Goal: Task Accomplishment & Management: Complete application form

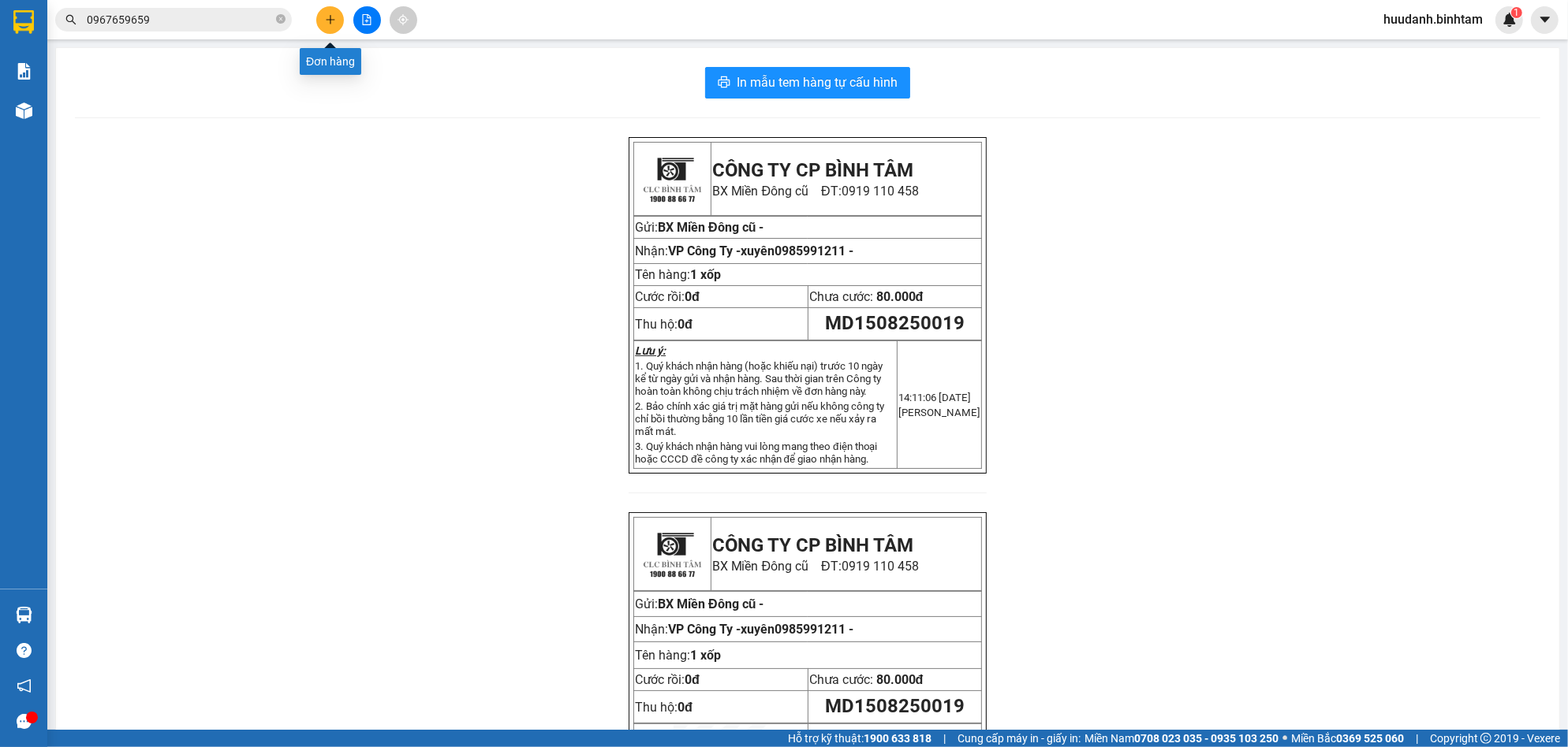
click at [323, 14] on button at bounding box center [330, 20] width 28 height 28
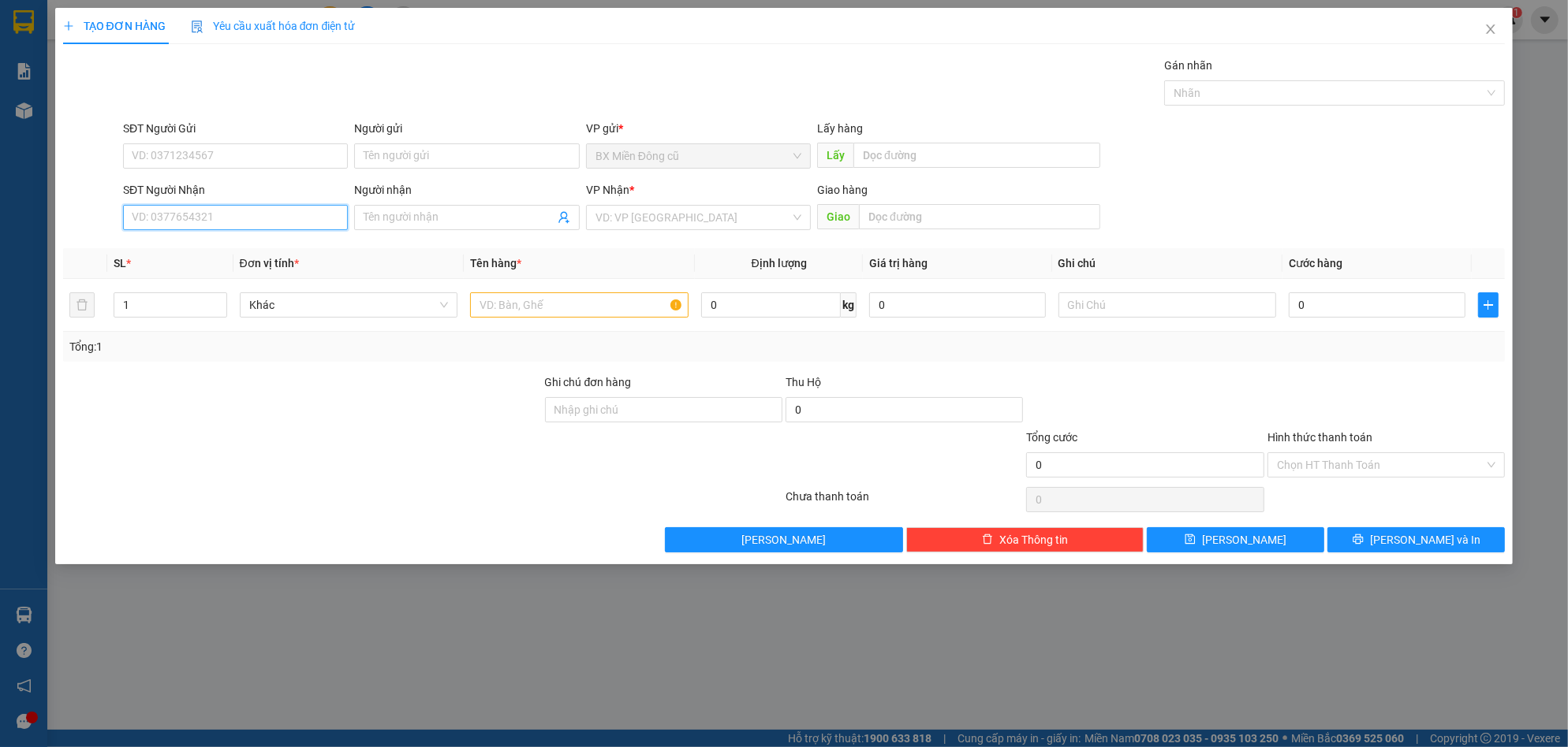
click at [272, 221] on input "SĐT Người Nhận" at bounding box center [235, 218] width 224 height 25
click at [463, 216] on input "Người nhận" at bounding box center [459, 217] width 190 height 17
click at [227, 218] on input "SĐT Người Nhận" at bounding box center [235, 218] width 224 height 25
type input "0919402403"
click at [634, 219] on input "search" at bounding box center [692, 218] width 195 height 24
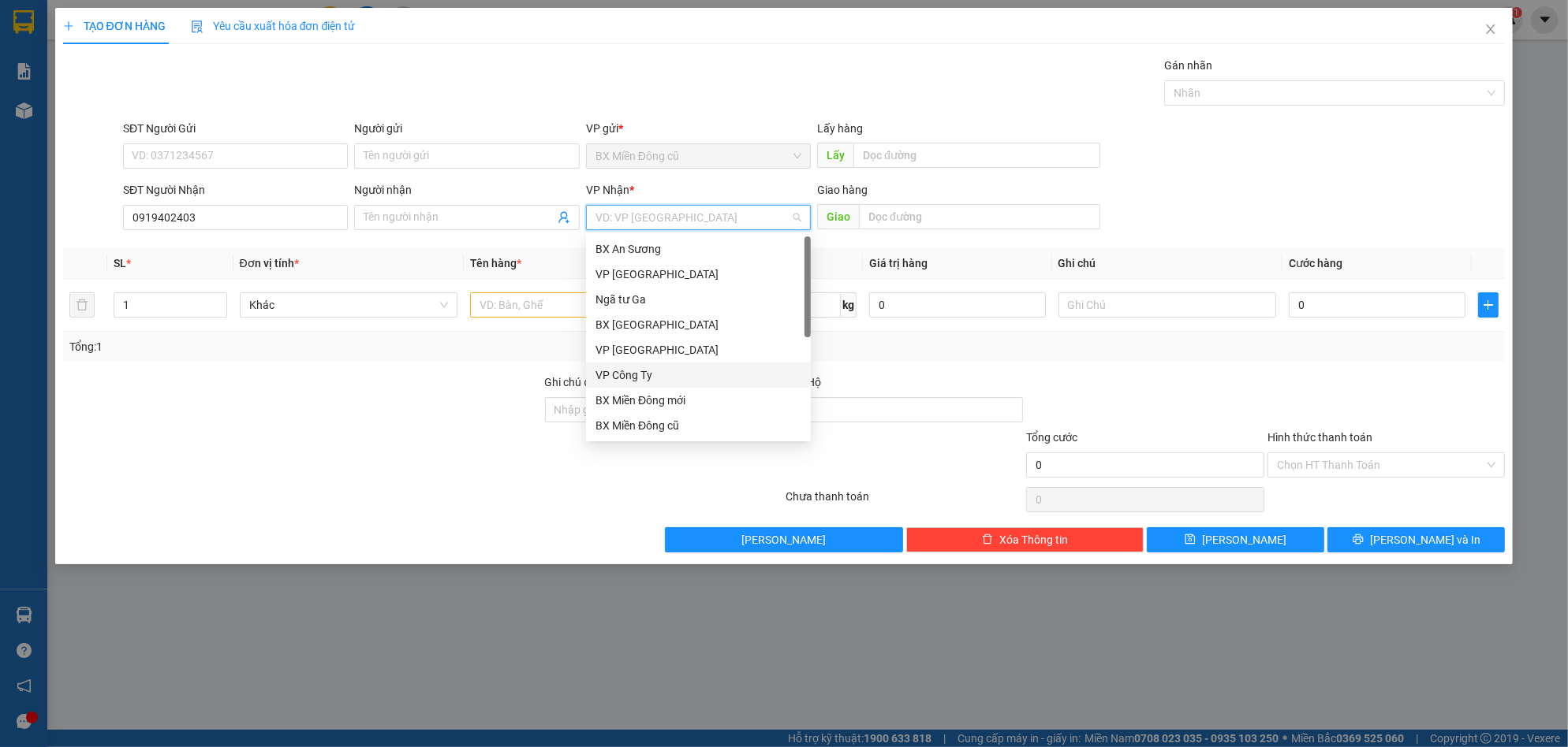
click at [652, 369] on div "VP Công Ty" at bounding box center [698, 374] width 206 height 17
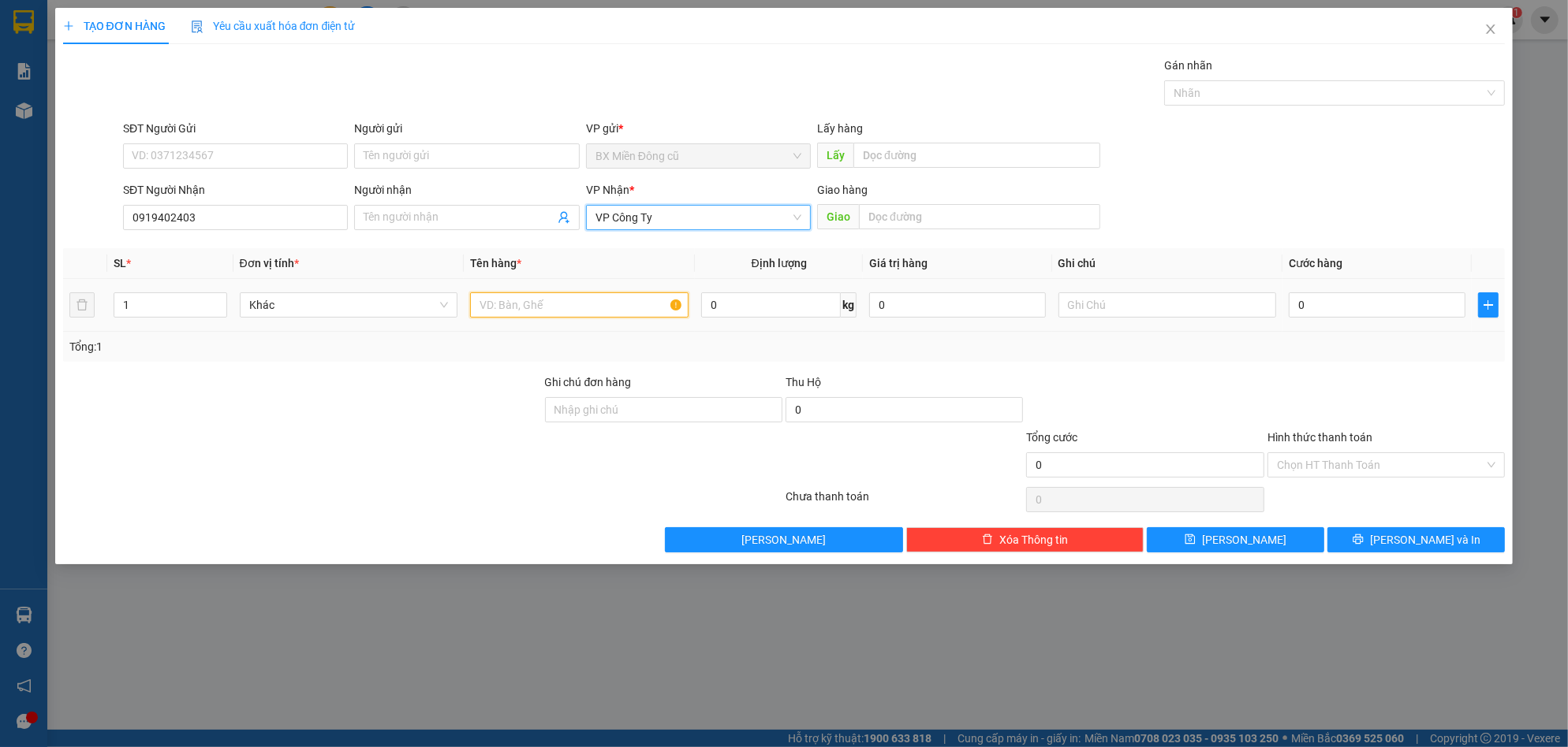
click at [512, 303] on input "text" at bounding box center [579, 305] width 218 height 25
paste input "ê"
paste input "ệ"
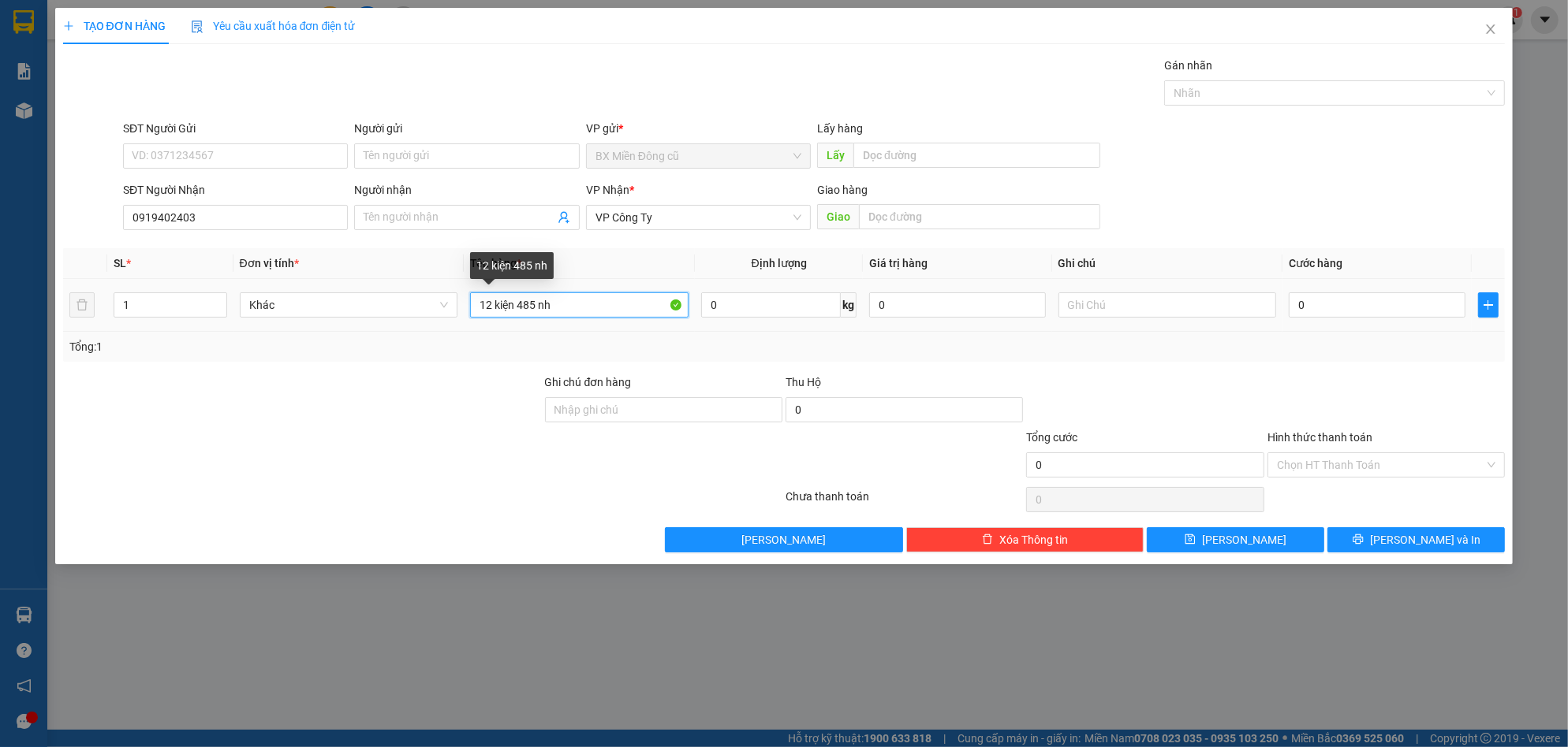
paste input "â"
paste input "ậ"
type input "12 kiện 485 nhận"
click at [1360, 307] on input "0" at bounding box center [1376, 305] width 176 height 25
type input "1"
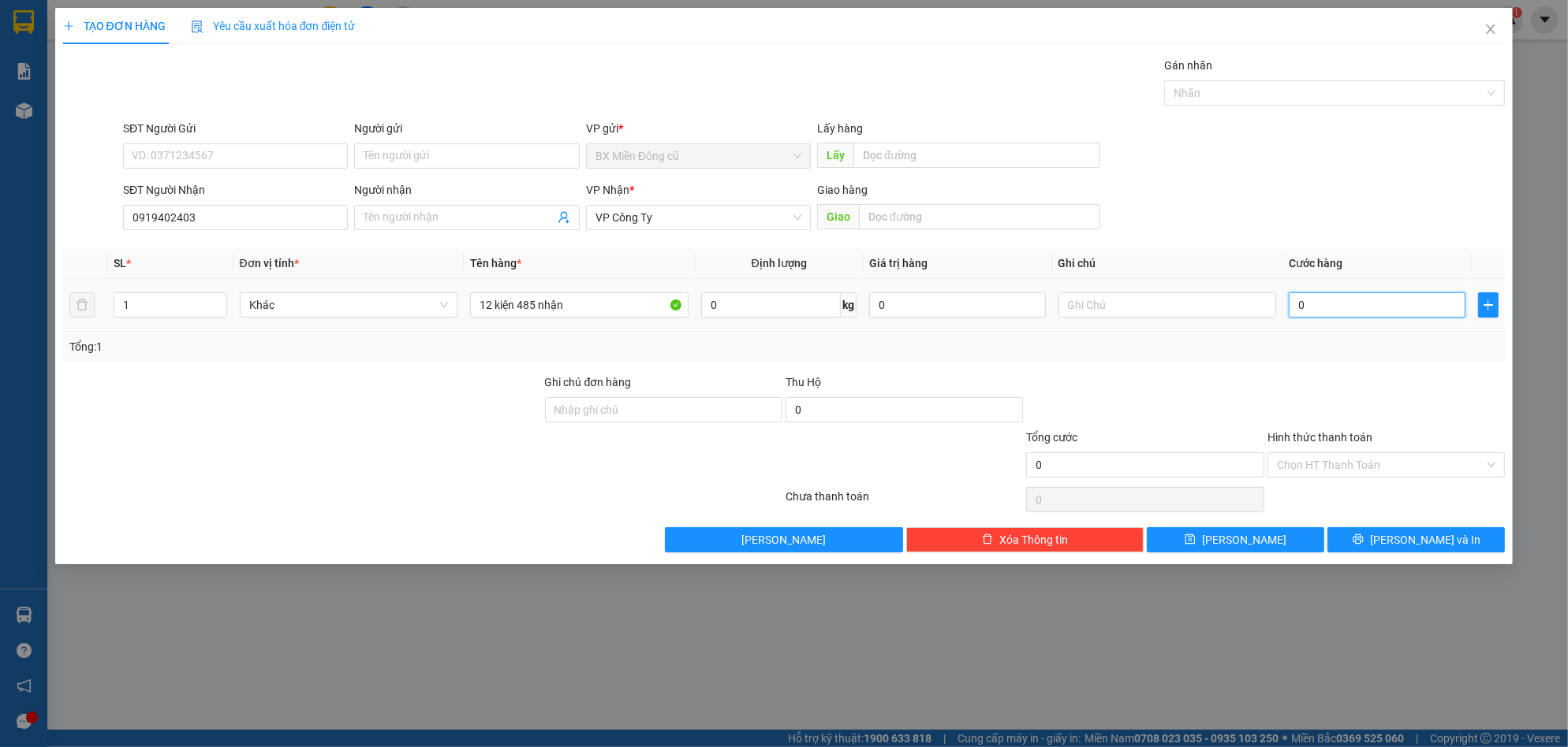
type input "1"
type input "12"
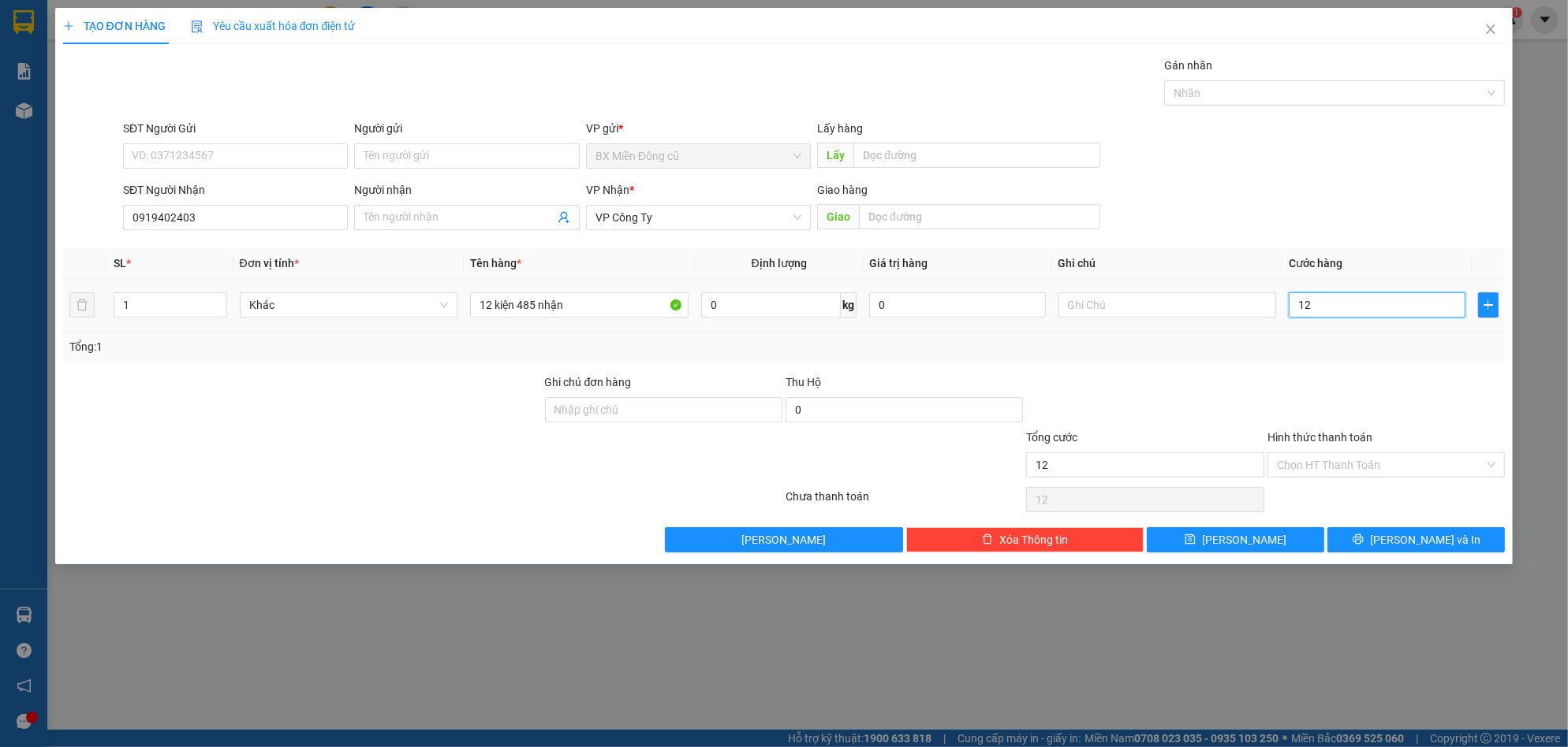
type input "120"
type input "1.200"
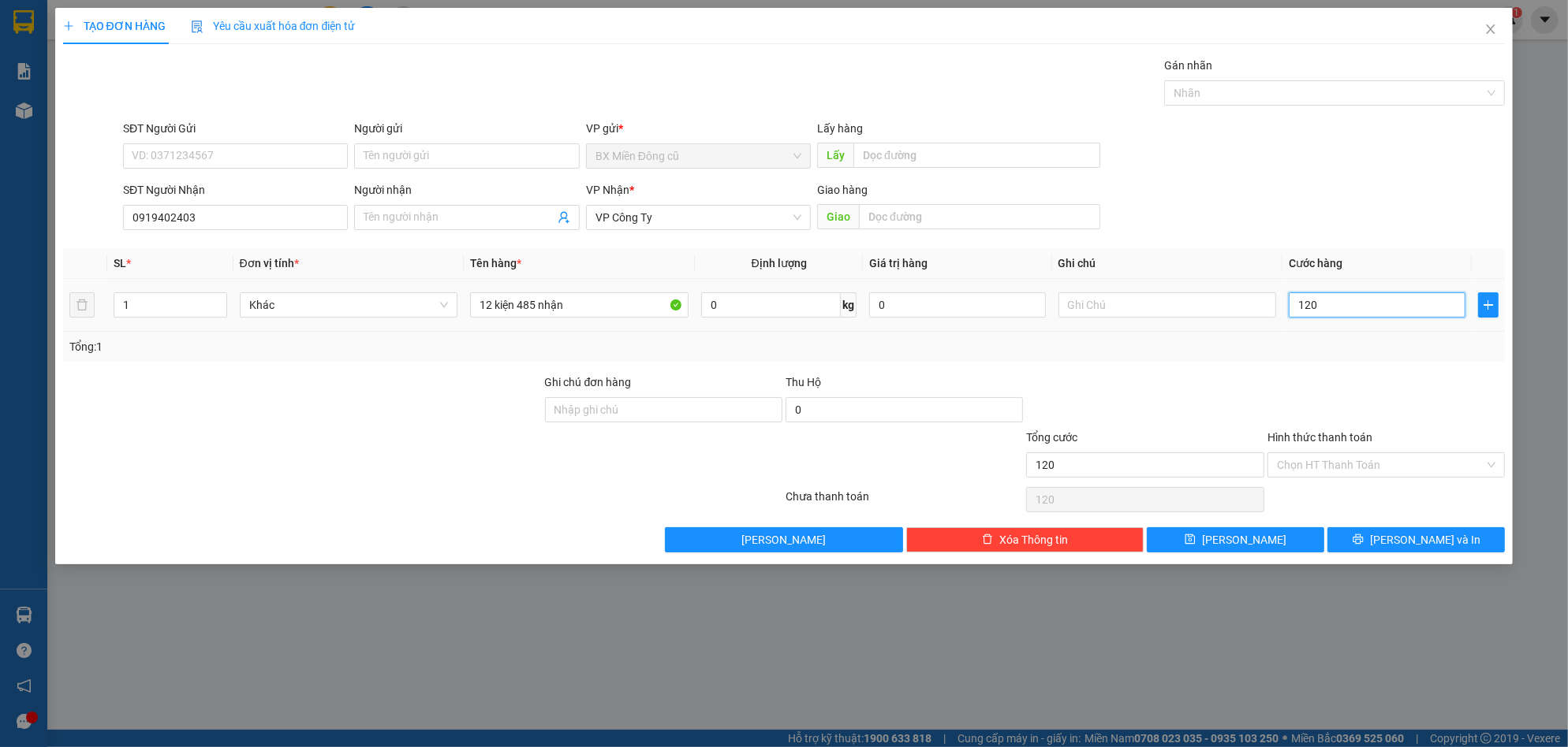
type input "1.200"
type input "12.000"
type input "120.000"
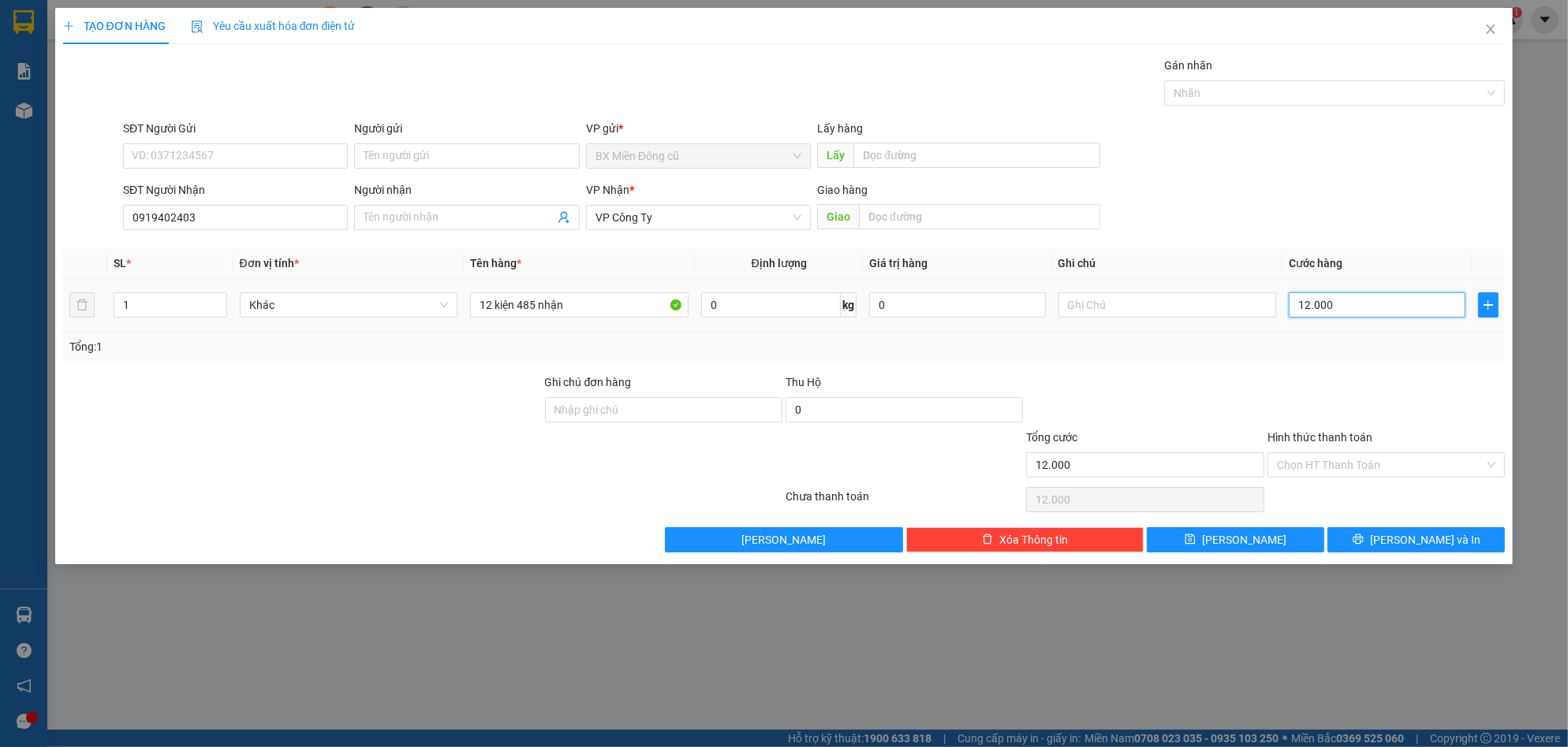
type input "120.000"
type input "1.200.000"
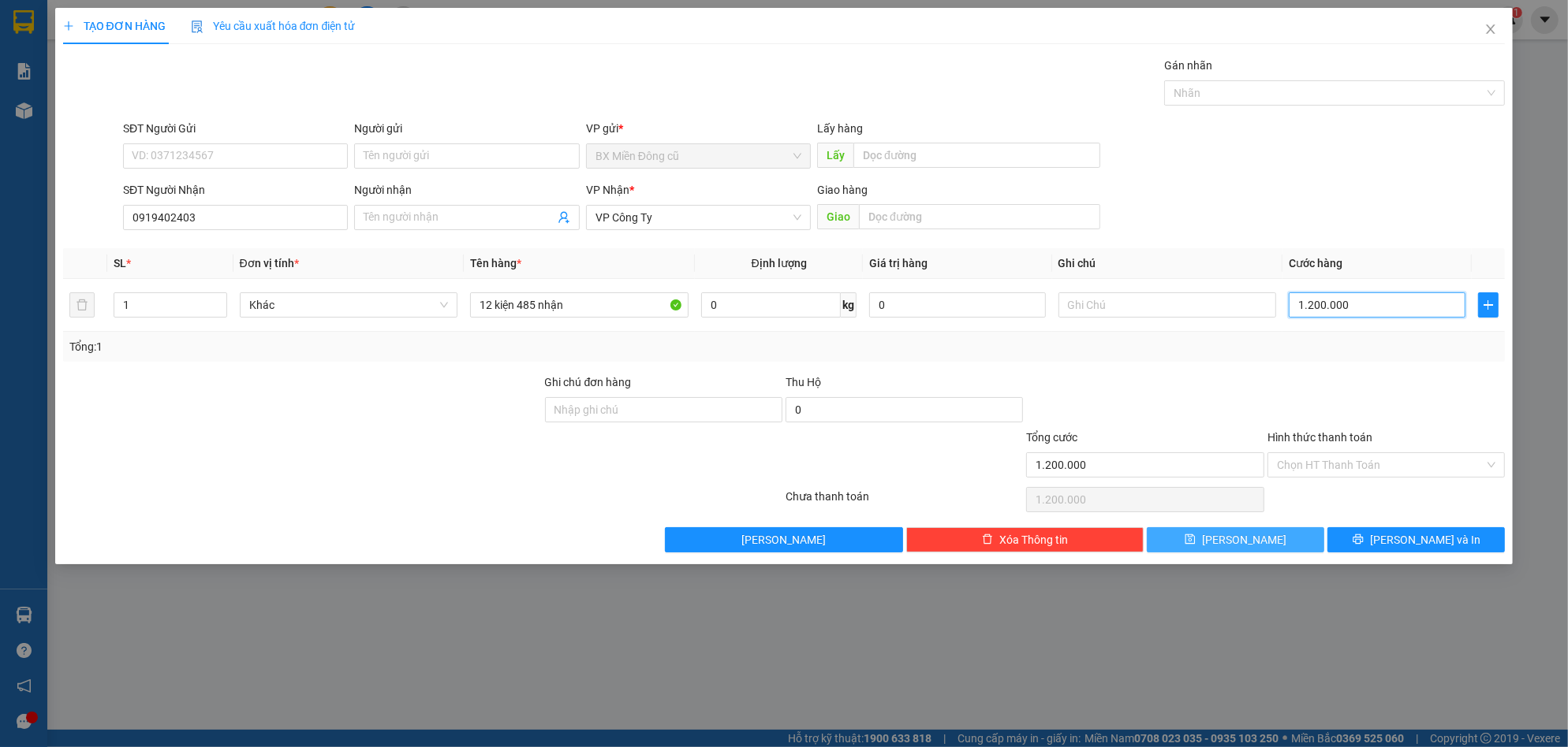
type input "1.200.000"
click at [1265, 544] on button "[PERSON_NAME]" at bounding box center [1235, 540] width 177 height 25
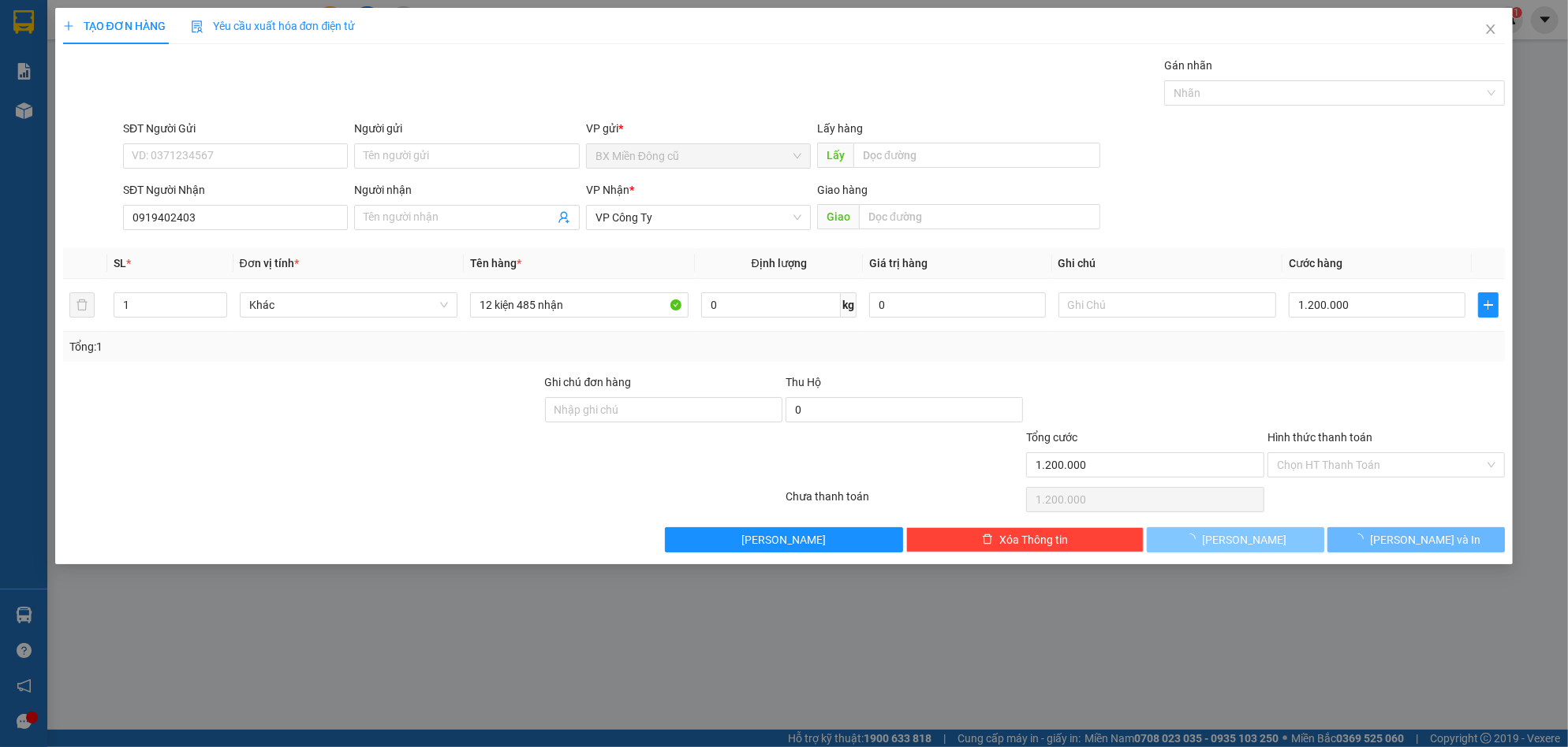
type input "0"
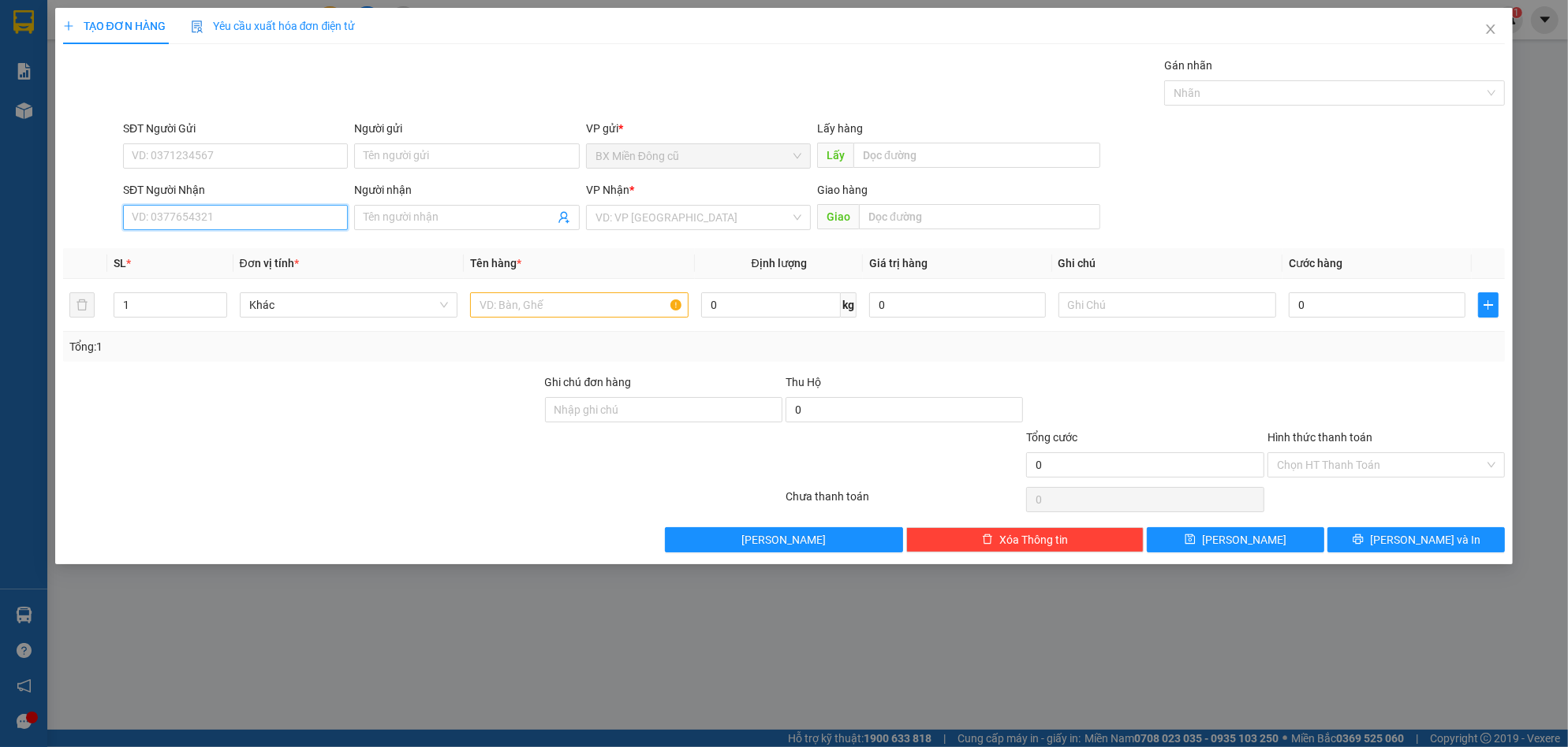
click at [312, 212] on input "SĐT Người Nhận" at bounding box center [235, 218] width 224 height 25
type input "0358605698"
click at [299, 156] on input "SĐT Người Gửi" at bounding box center [235, 156] width 224 height 25
type input "0918588437"
click at [650, 219] on input "search" at bounding box center [692, 218] width 195 height 24
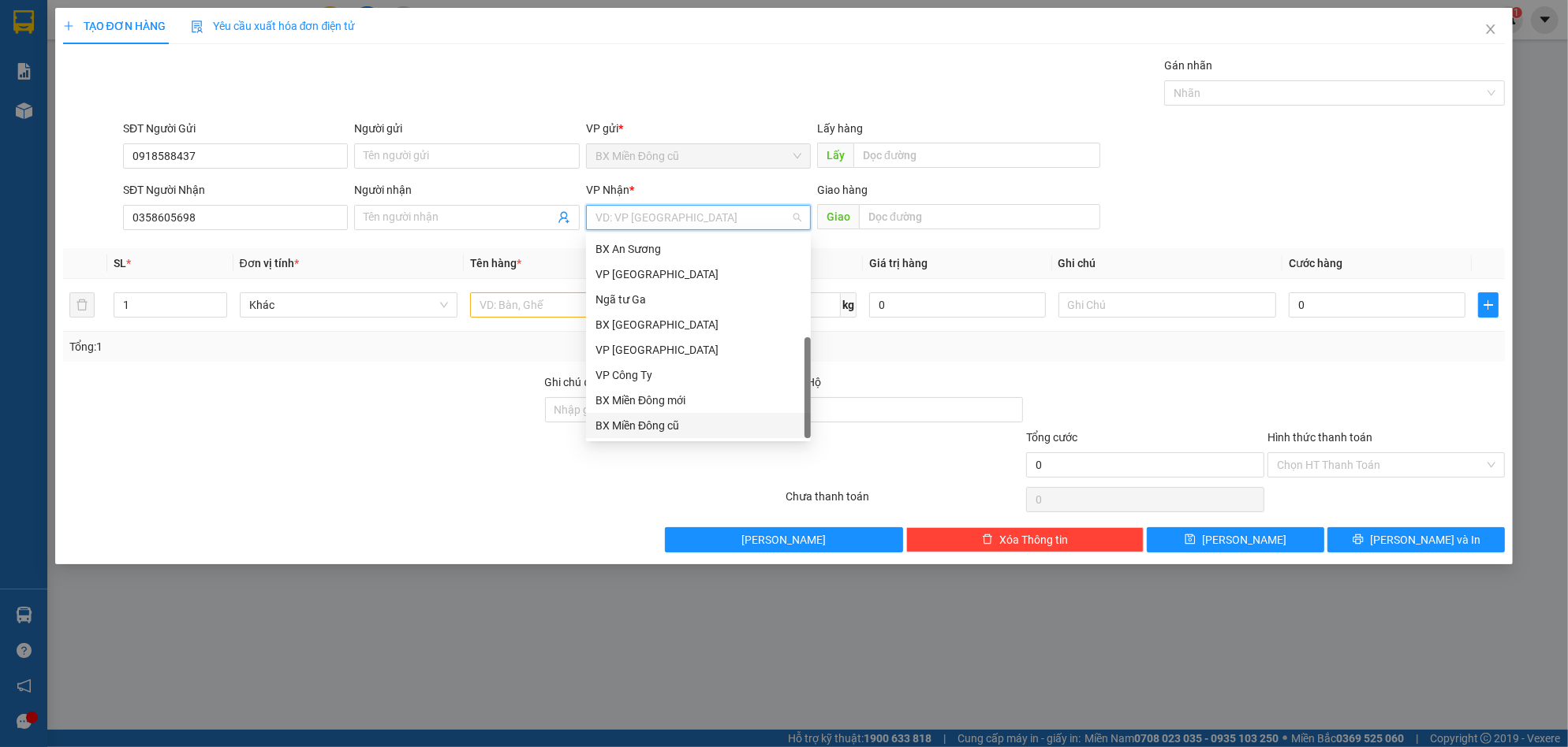
scroll to position [51, 0]
click at [632, 395] on div "Dọc đường" at bounding box center [698, 400] width 206 height 17
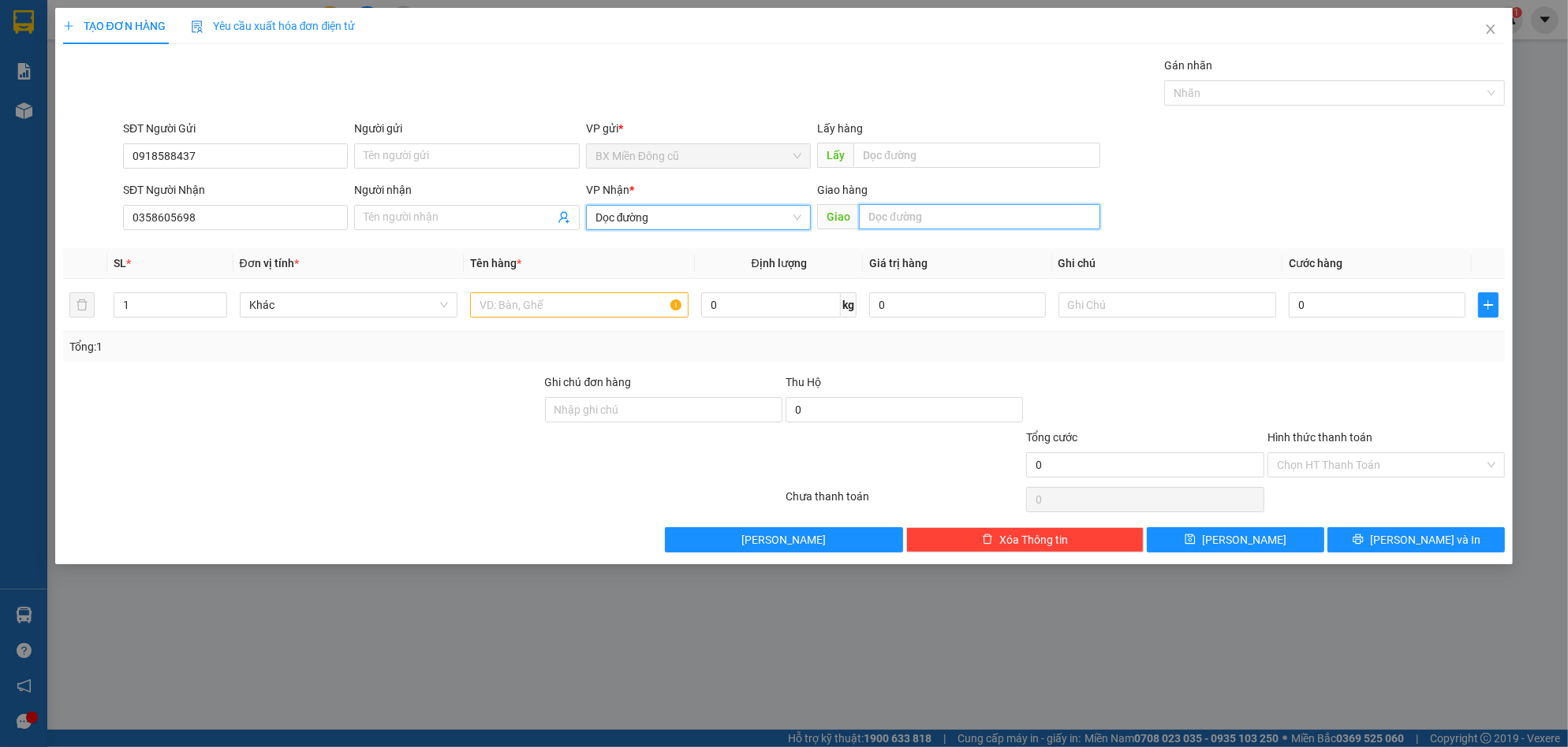
click at [898, 218] on input "text" at bounding box center [979, 217] width 242 height 25
click at [465, 216] on input "Người nhận" at bounding box center [459, 217] width 190 height 17
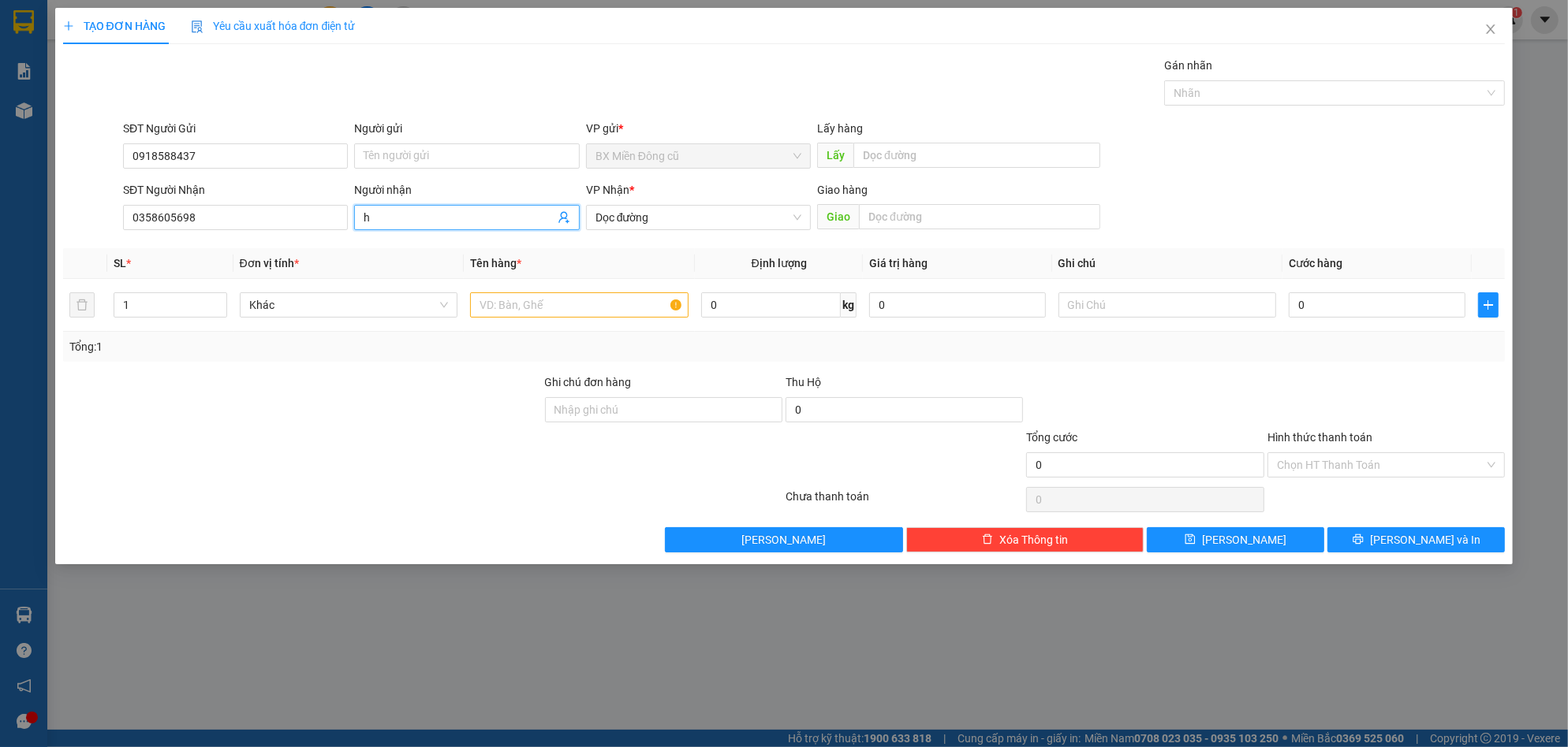
paste input "ương"
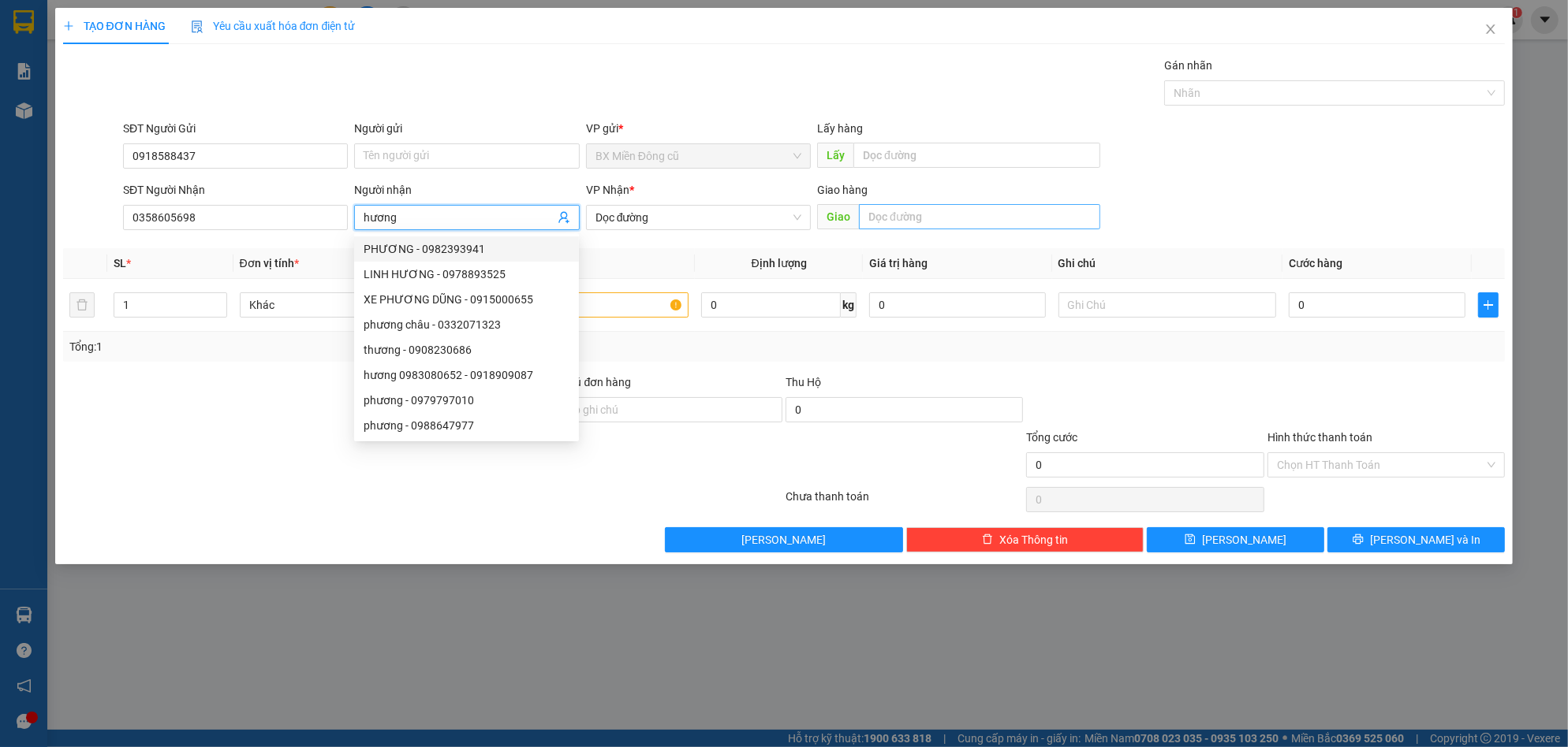
type input "hương"
click at [1010, 211] on input "text" at bounding box center [979, 217] width 242 height 25
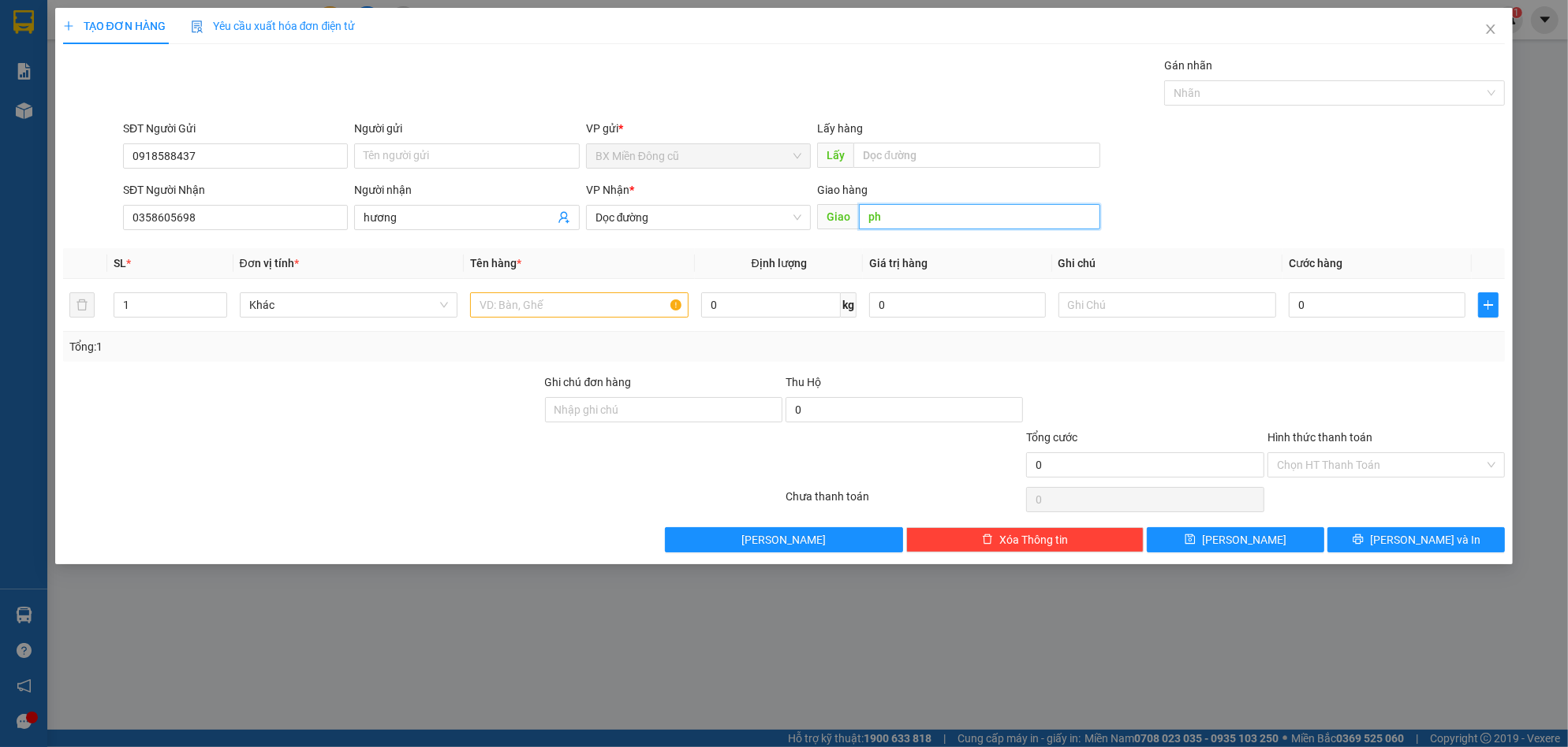
paste input "ô"
paste input "ổ"
paste input "ánh"
type input "[PERSON_NAME]"
click at [568, 298] on input "text" at bounding box center [579, 305] width 218 height 25
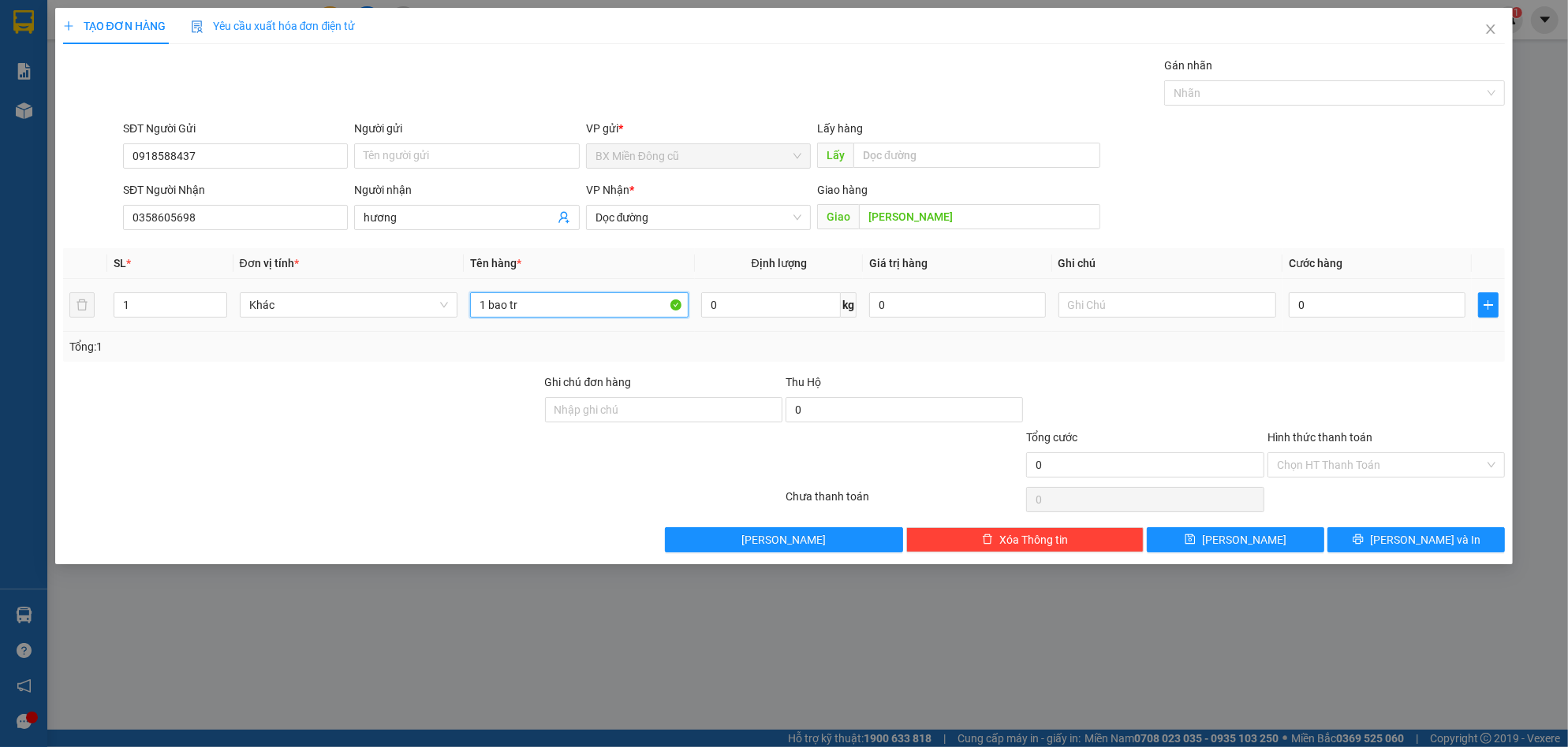
paste input "ă"
paste input "ắng"
type input "1 bao trắng"
click at [1335, 302] on input "0" at bounding box center [1376, 305] width 176 height 25
click at [1349, 455] on input "Hình thức thanh toán" at bounding box center [1380, 465] width 207 height 24
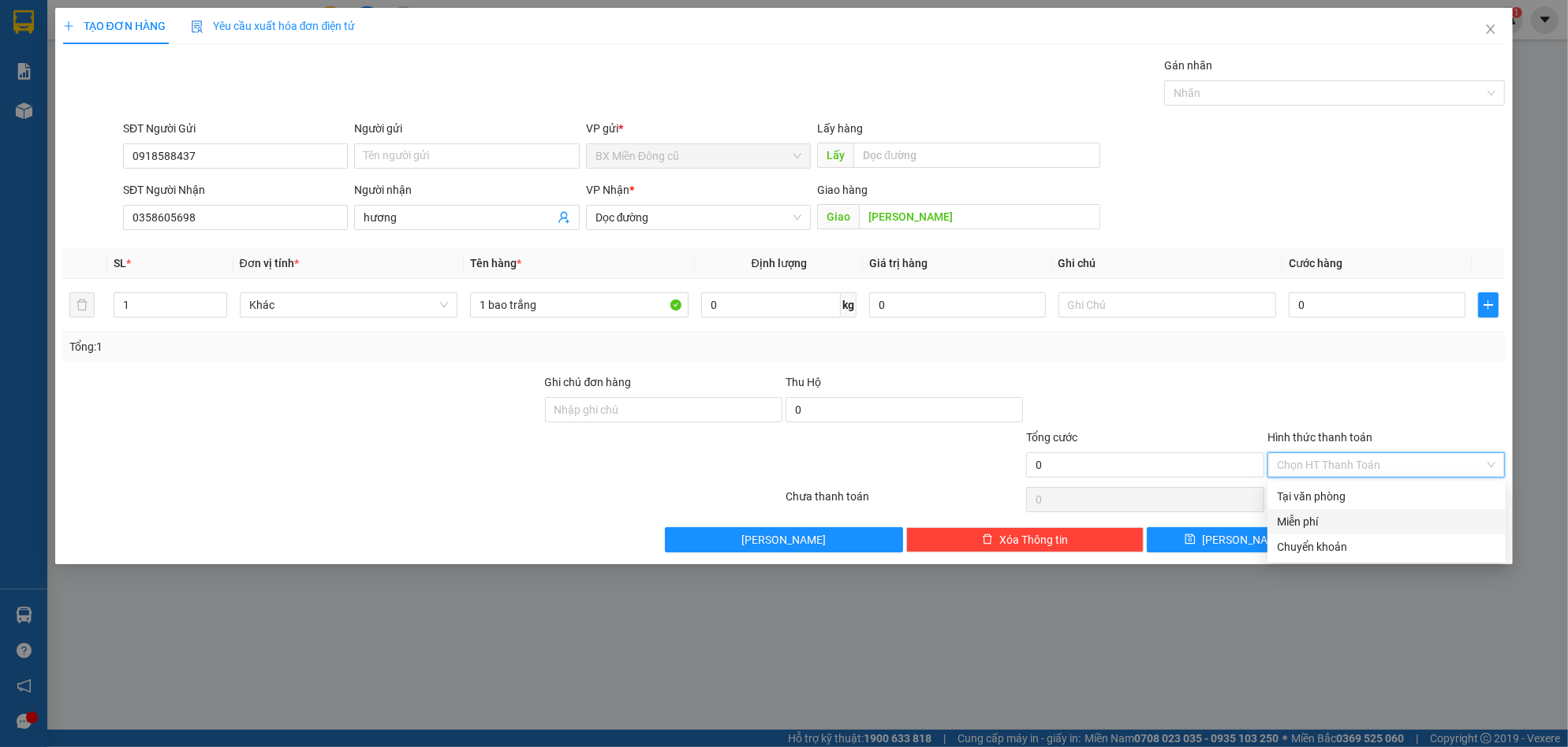
click at [1306, 521] on div "Miễn phí" at bounding box center [1386, 521] width 219 height 17
click at [1411, 536] on span "[PERSON_NAME] và In" at bounding box center [1425, 540] width 110 height 17
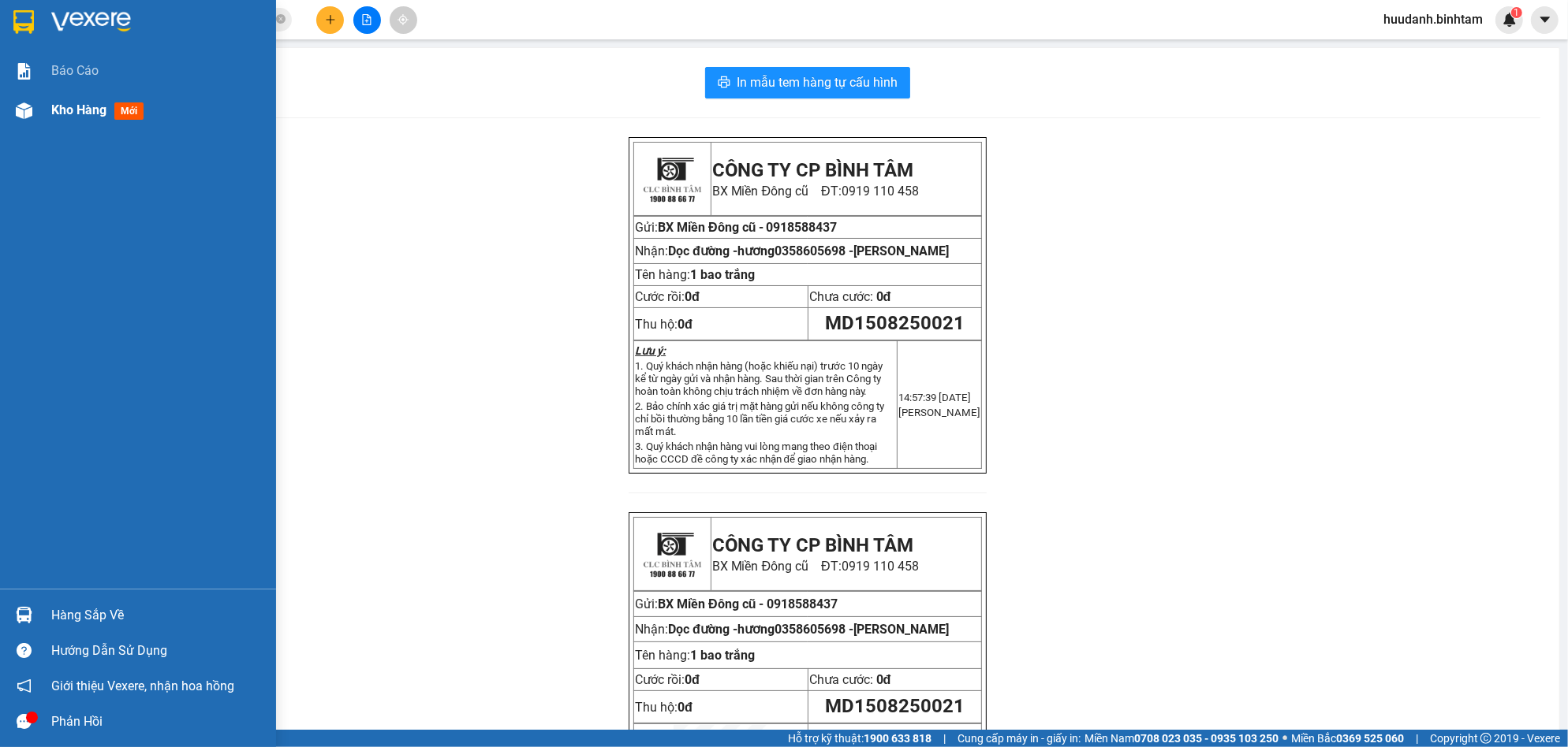
click at [71, 111] on span "Kho hàng" at bounding box center [79, 109] width 55 height 15
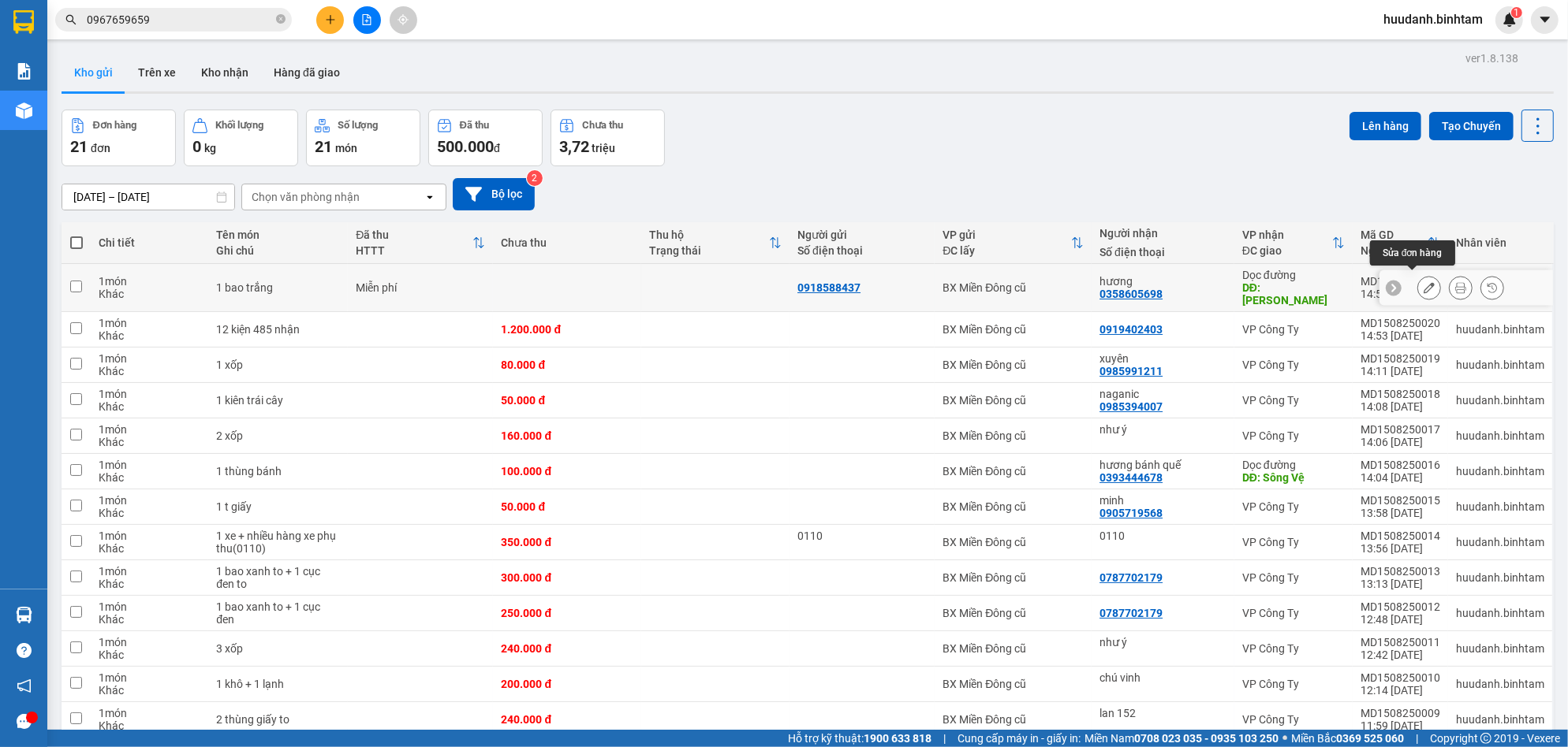
click at [1423, 282] on icon at bounding box center [1429, 288] width 11 height 11
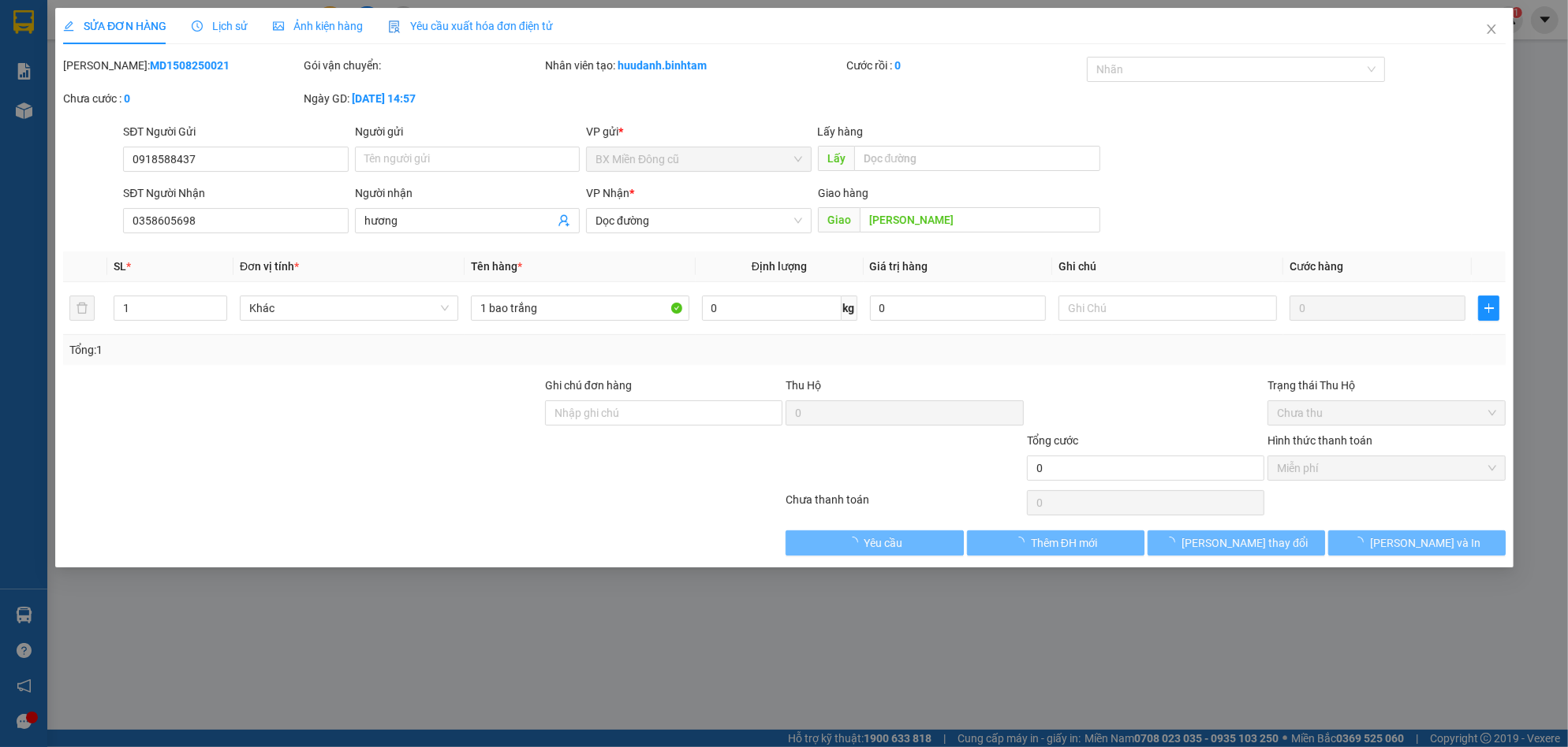
type input "0918588437"
type input "0358605698"
type input "hương"
type input "[PERSON_NAME]"
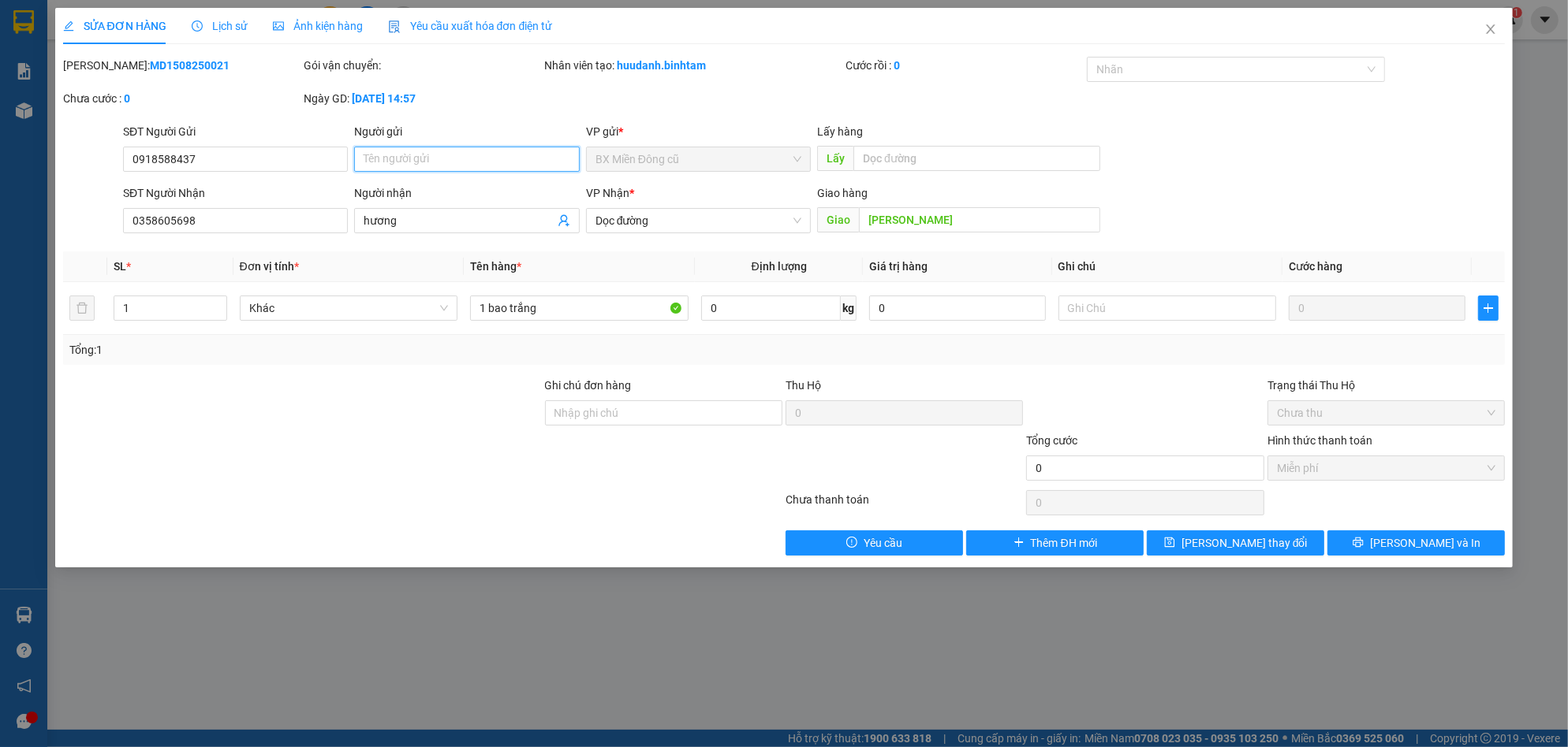
click at [440, 153] on input "Người gửi" at bounding box center [466, 159] width 224 height 25
paste input "ìn"
type input "a thìn"
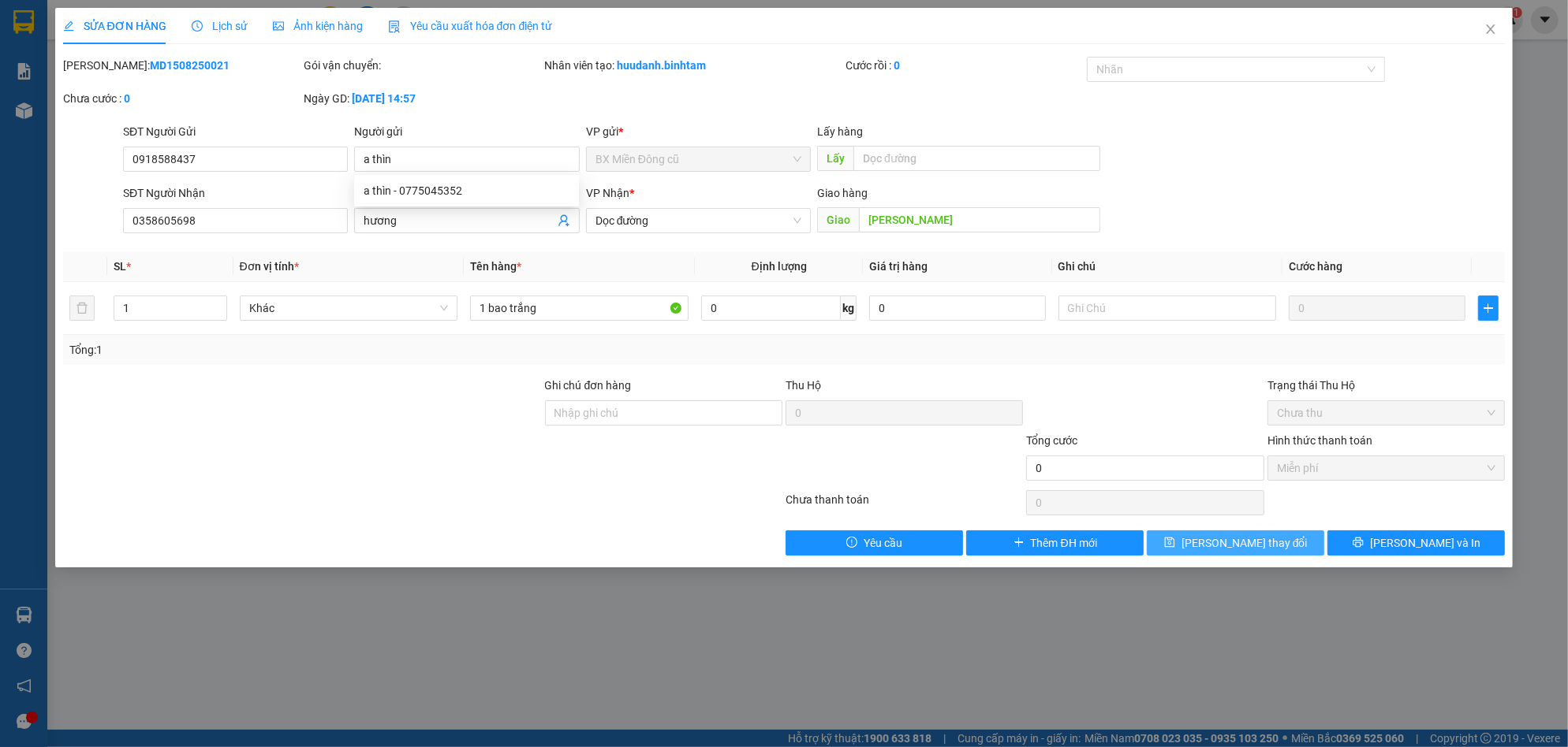
click at [1288, 544] on button "[PERSON_NAME] thay đổi" at bounding box center [1235, 544] width 177 height 25
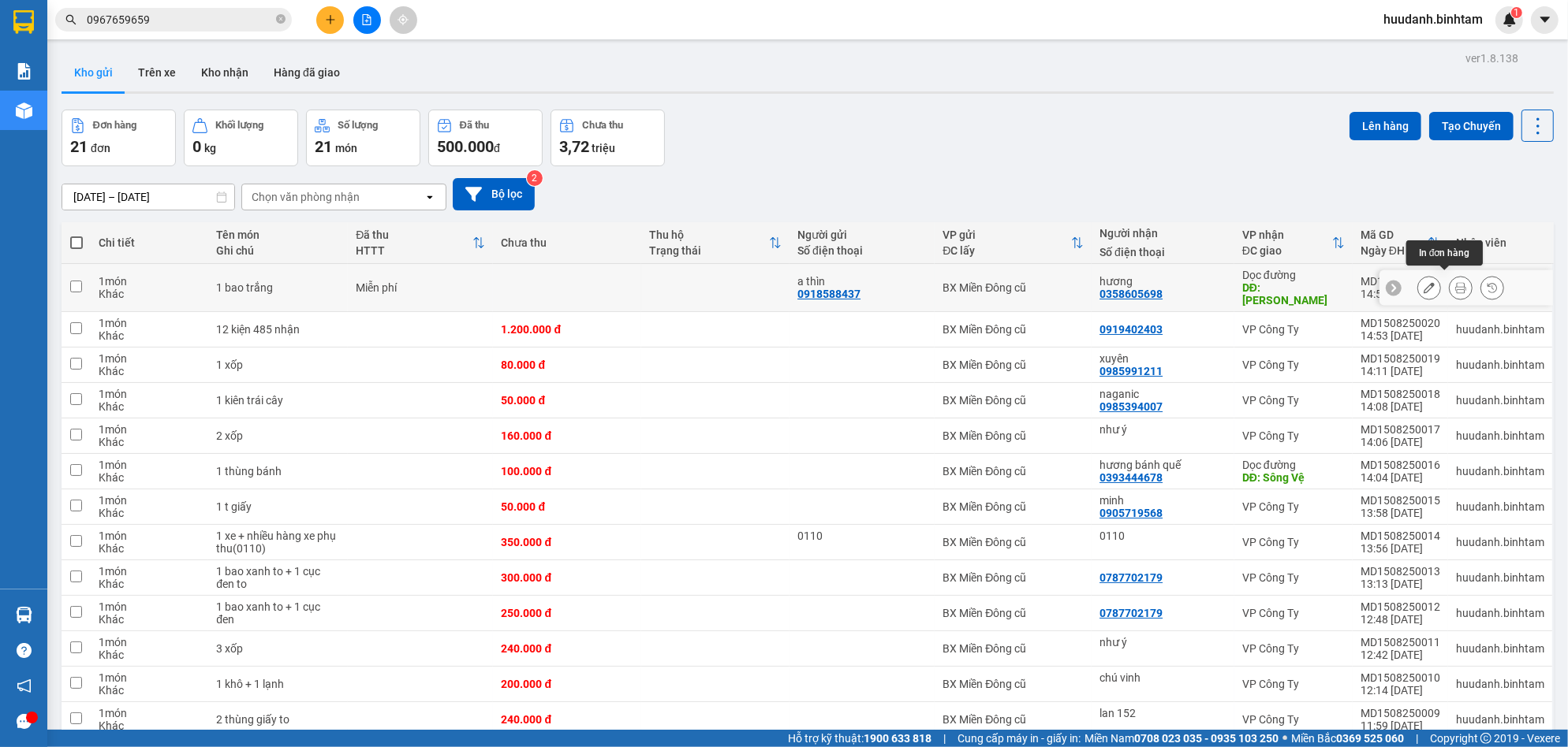
click at [1455, 282] on icon at bounding box center [1460, 288] width 11 height 11
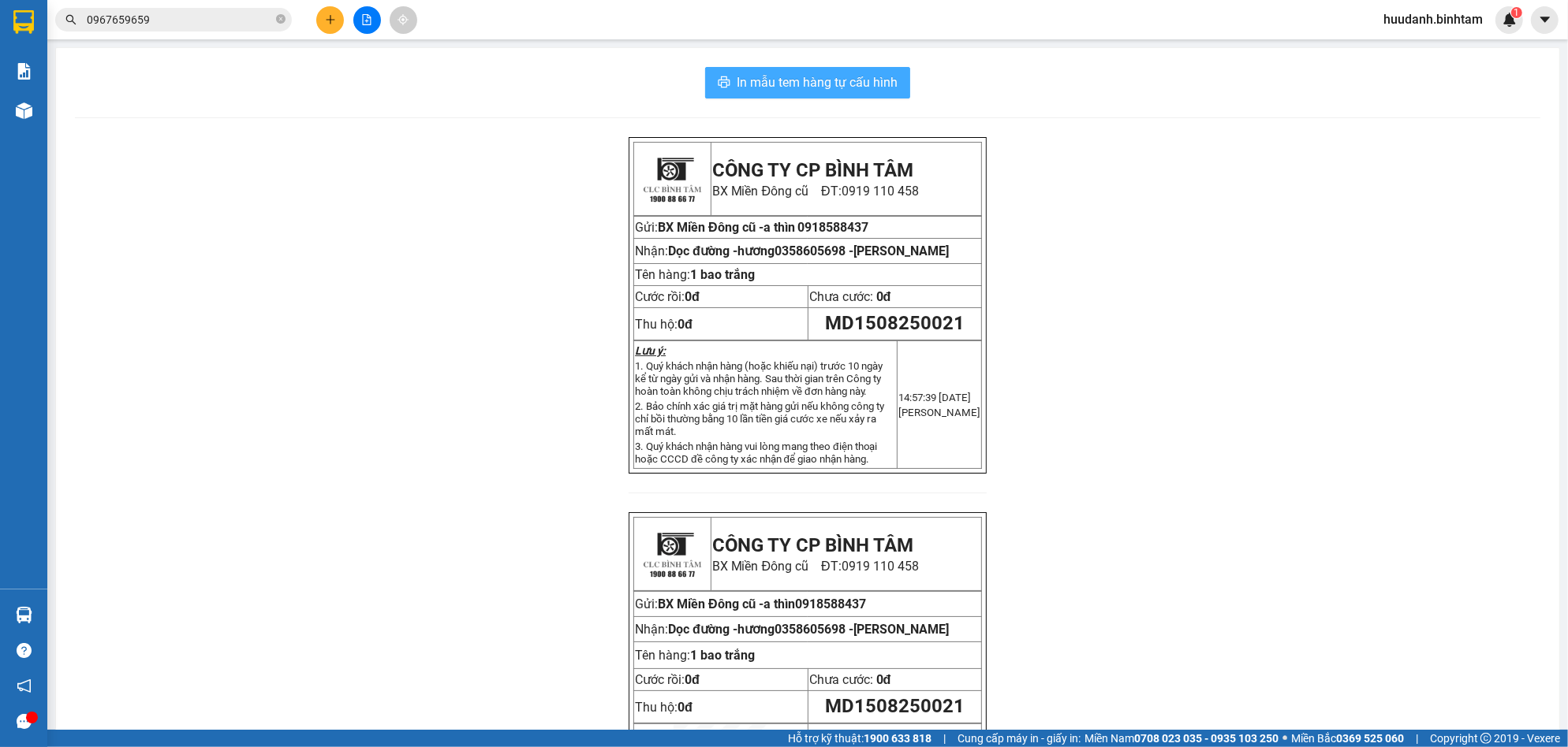
click at [804, 75] on span "In mẫu tem hàng tự cấu hình" at bounding box center [817, 82] width 161 height 20
